Goal: Task Accomplishment & Management: Manage account settings

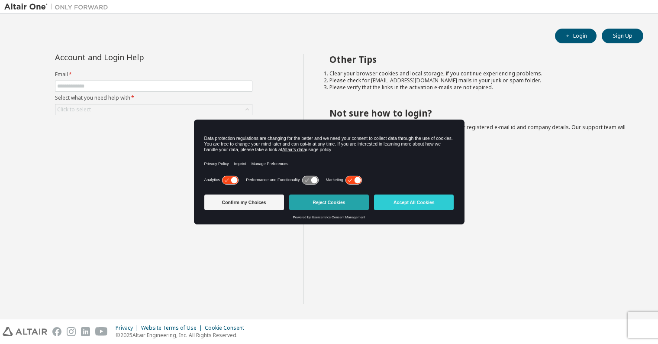
click at [358, 202] on button "Reject Cookies" at bounding box center [329, 202] width 80 height 16
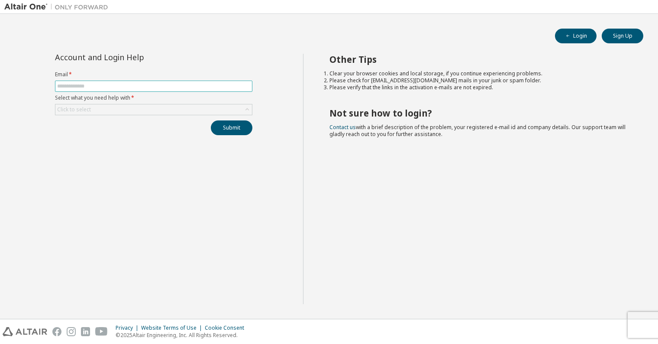
click at [168, 83] on input "text" at bounding box center [153, 86] width 193 height 7
type input "**********"
click at [170, 107] on div "Click to select" at bounding box center [153, 109] width 197 height 10
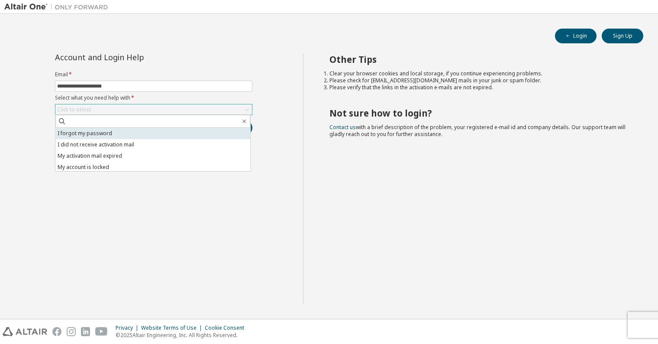
click at [154, 132] on li "I forgot my password" at bounding box center [152, 133] width 195 height 11
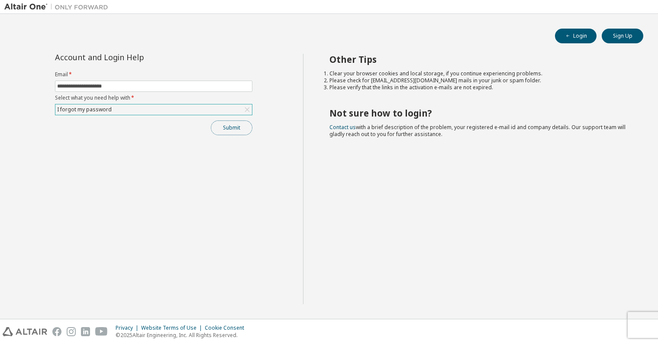
click at [237, 125] on button "Submit" at bounding box center [232, 127] width 42 height 15
click at [228, 126] on button "Submit" at bounding box center [232, 127] width 42 height 15
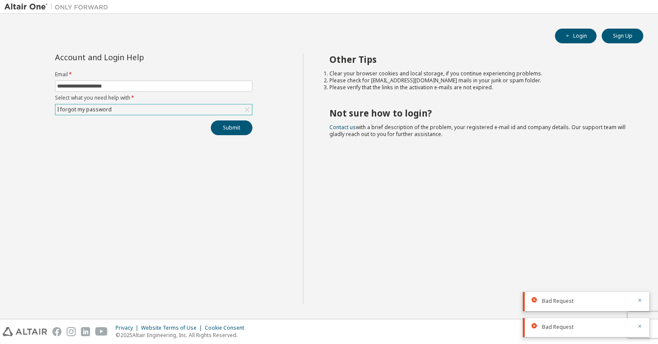
click at [169, 106] on div "I forgot my password" at bounding box center [153, 109] width 197 height 10
